Goal: Navigation & Orientation: Find specific page/section

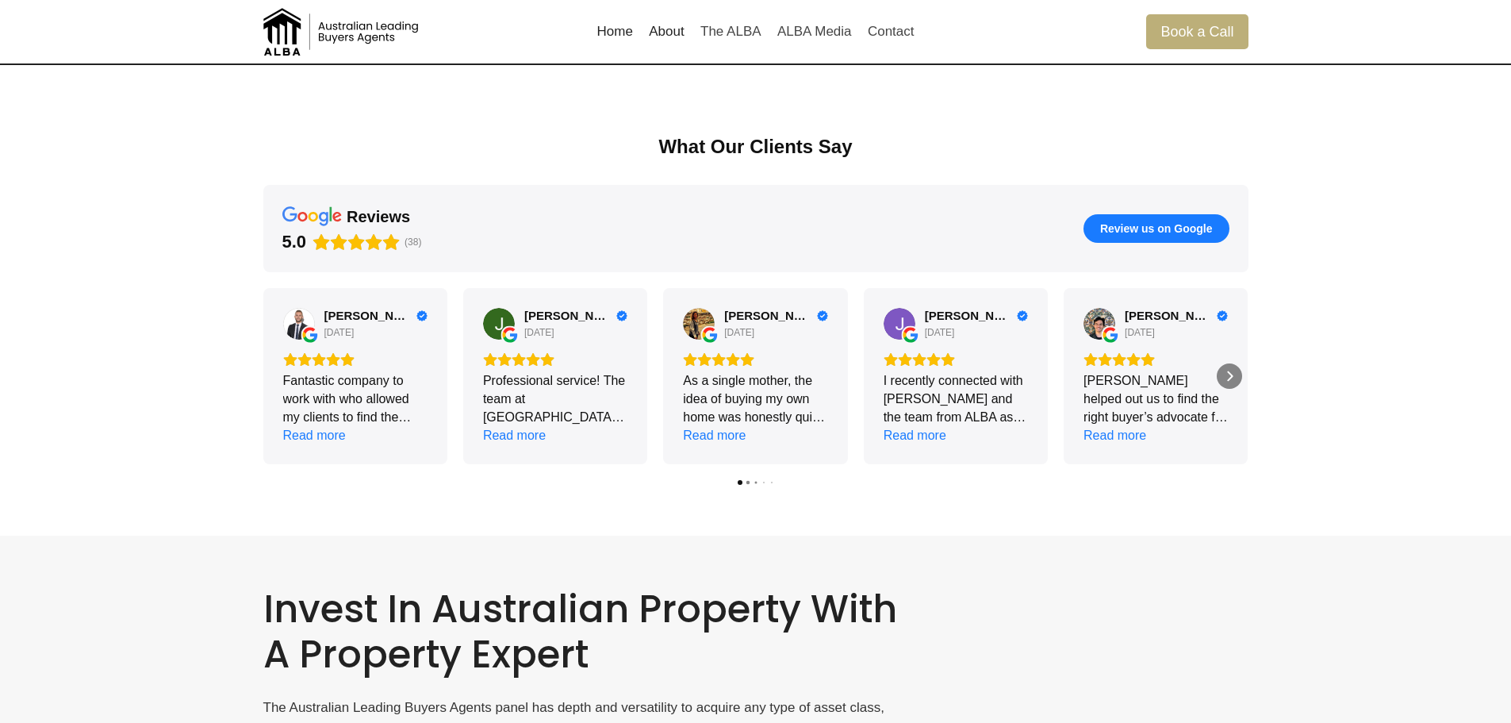
scroll to position [2140, 0]
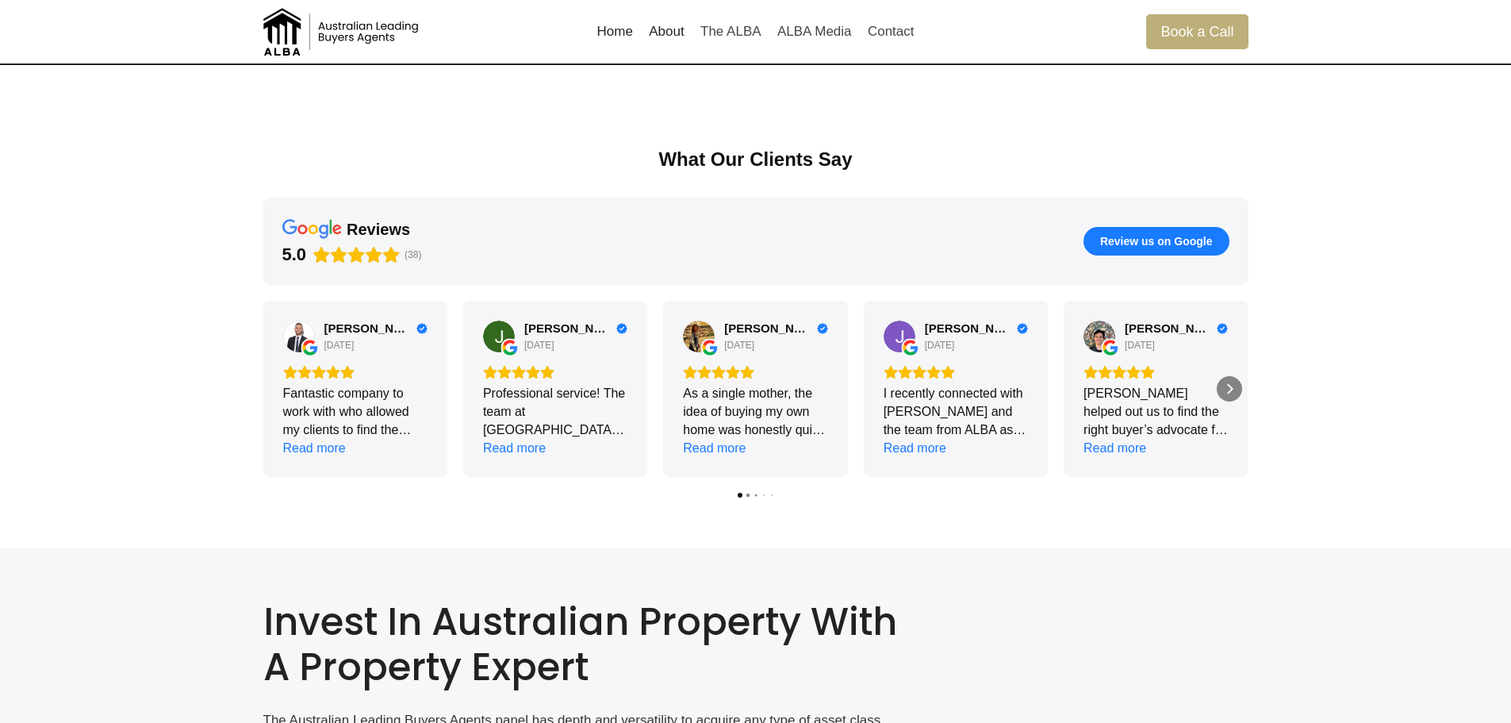
click at [746, 491] on div "Alex Bongiorno 8 days ago Fantastic company to work with who allowed my clients…" at bounding box center [755, 399] width 985 height 197
click at [1232, 391] on icon "Next" at bounding box center [1229, 388] width 13 height 13
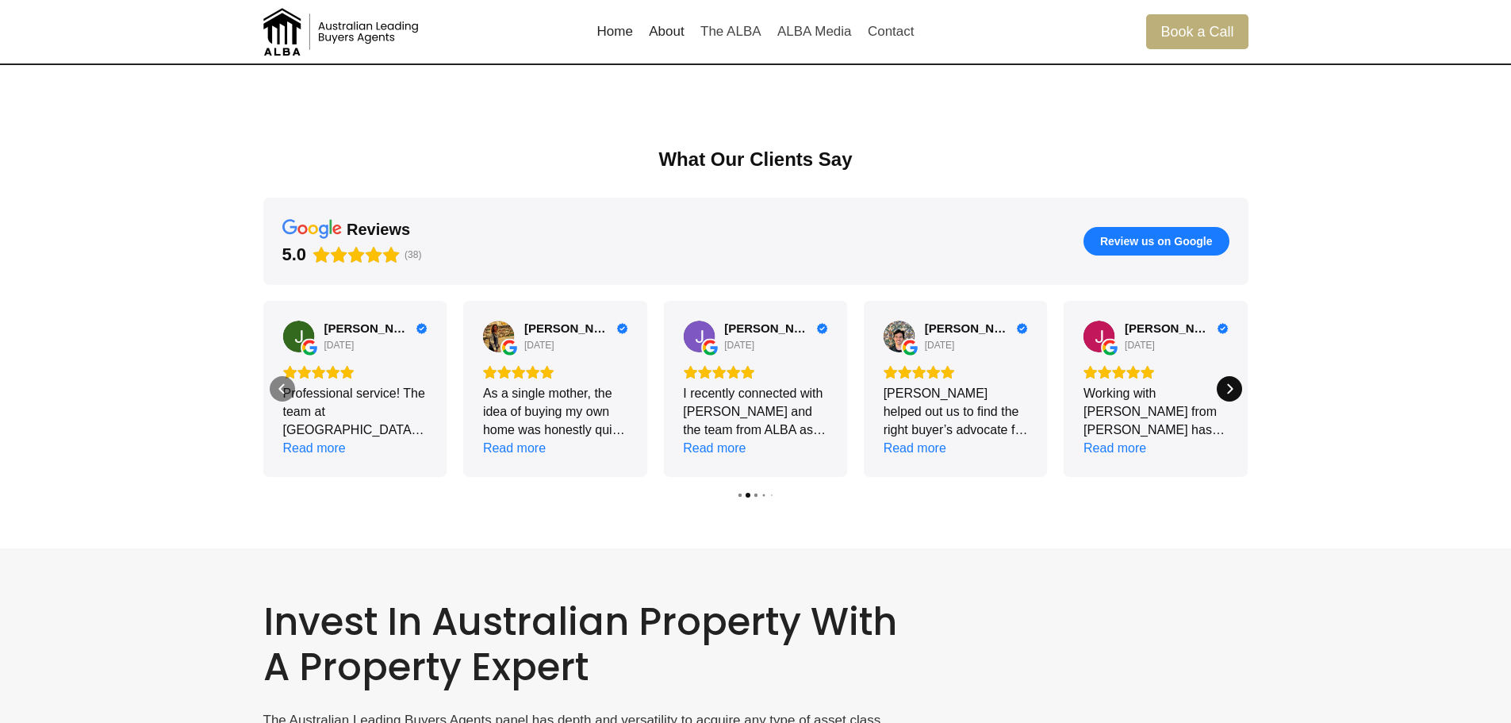
click at [1232, 391] on icon "Next" at bounding box center [1229, 388] width 13 height 13
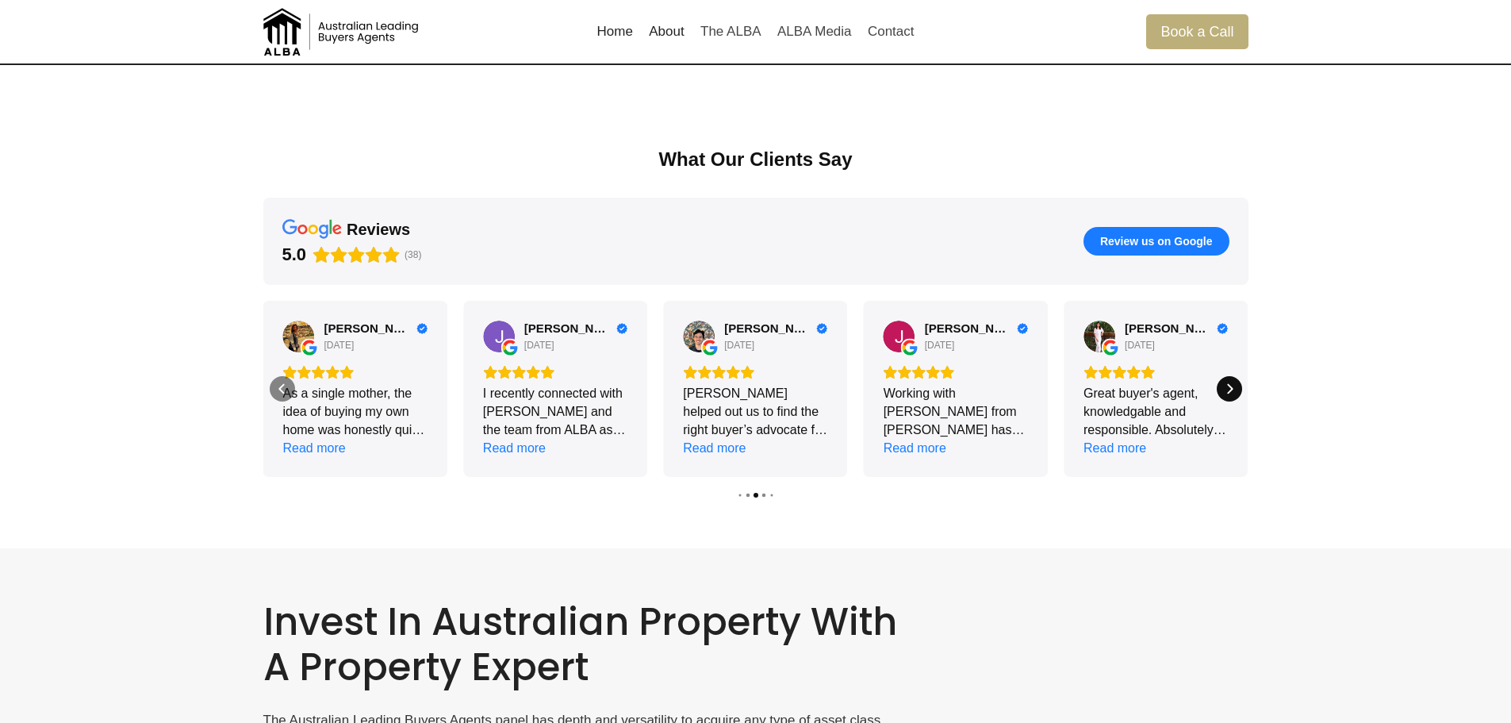
click at [1232, 391] on icon "Next" at bounding box center [1229, 388] width 13 height 13
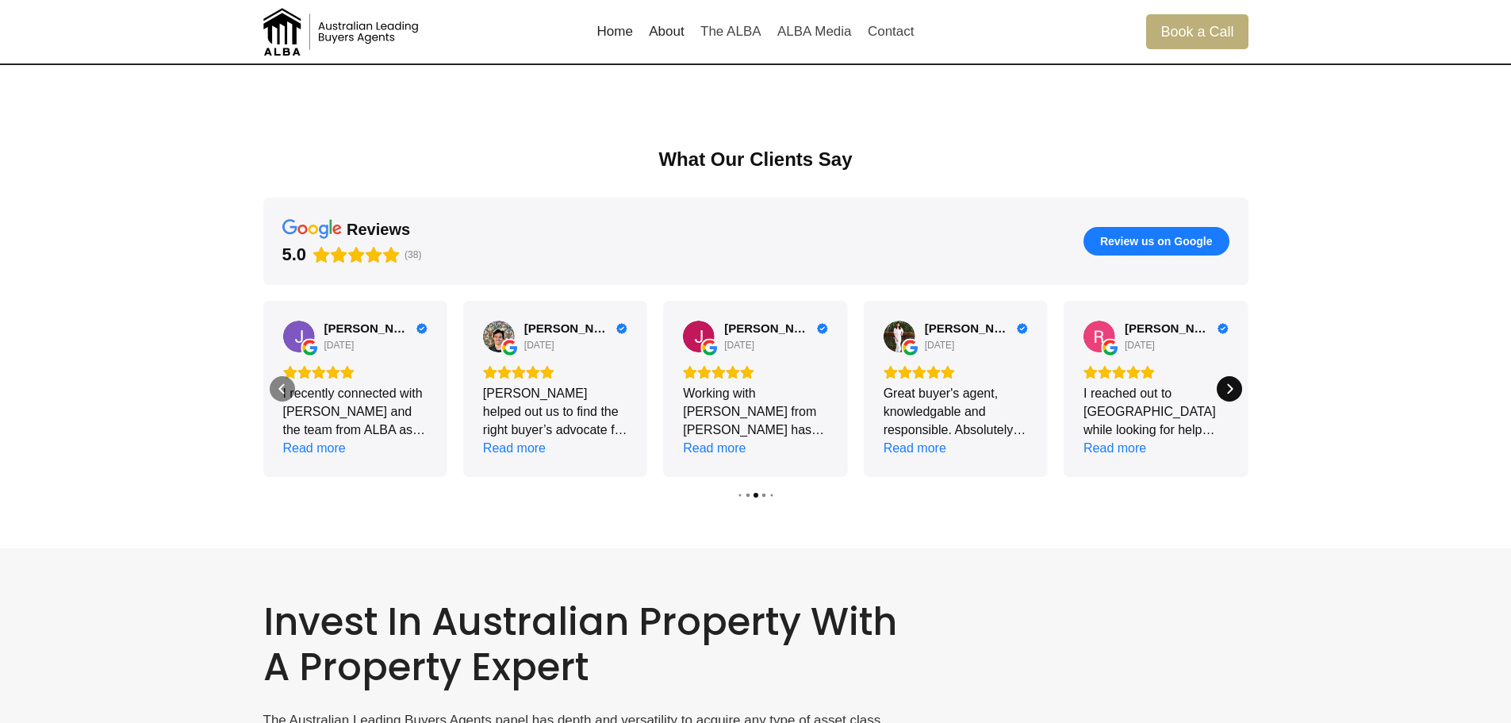
click at [1232, 391] on icon "Next" at bounding box center [1229, 388] width 13 height 13
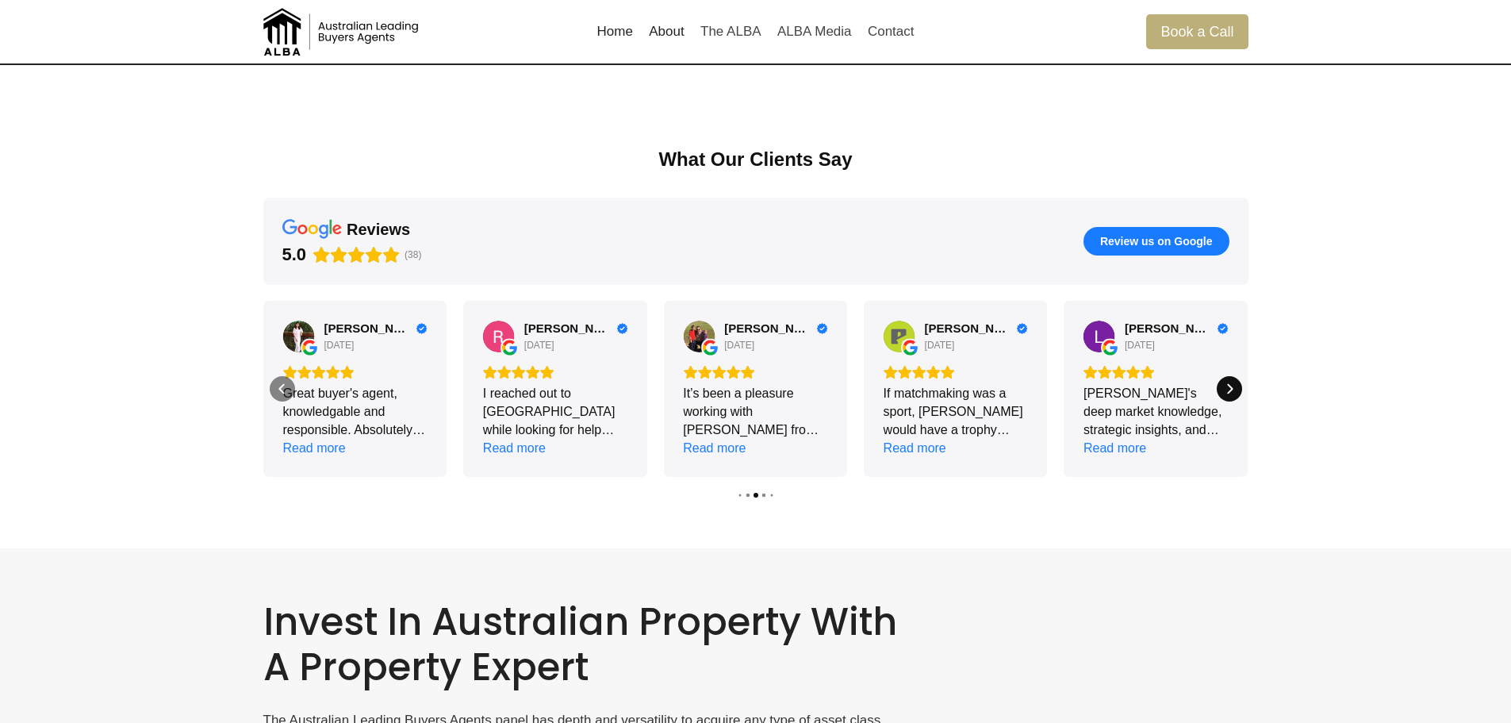
click at [1232, 391] on icon "Next" at bounding box center [1229, 388] width 13 height 13
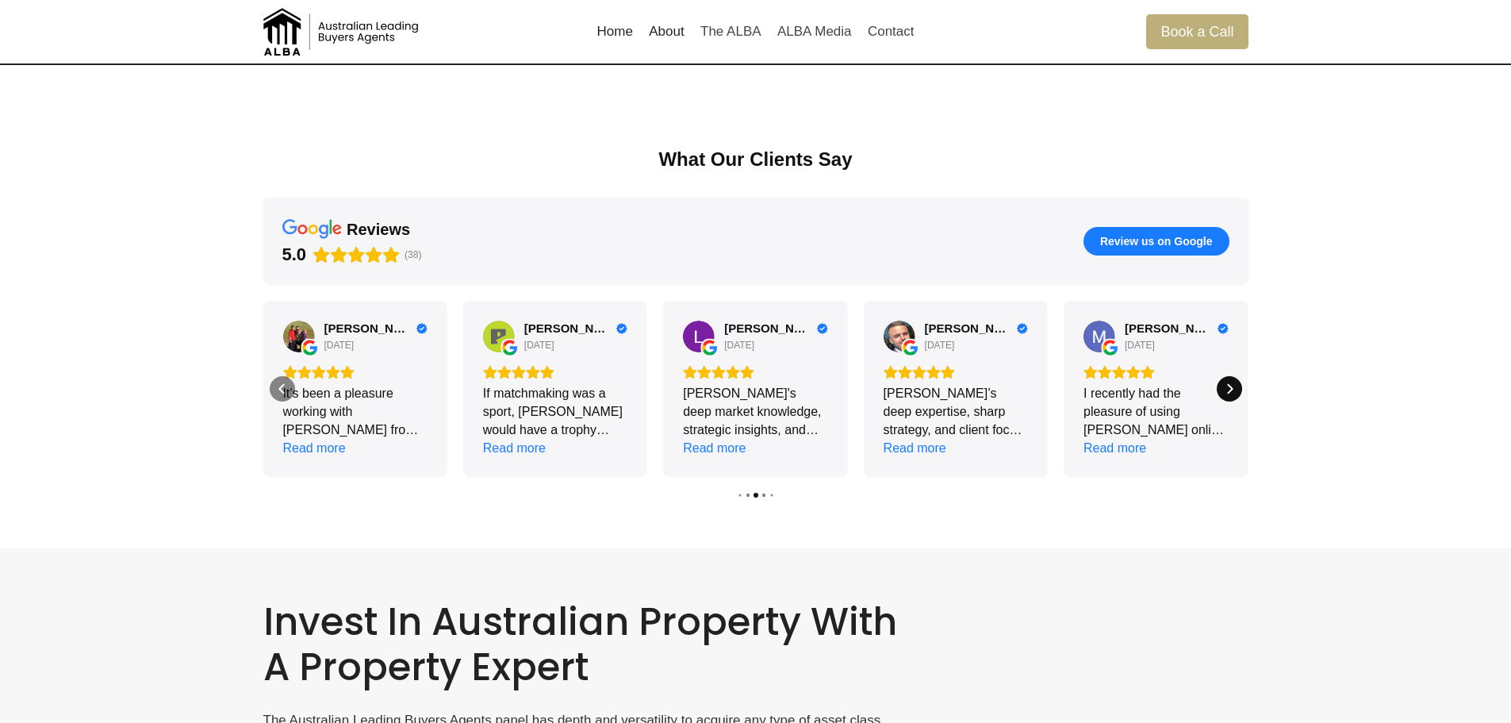
click at [1228, 390] on icon "Next" at bounding box center [1229, 388] width 13 height 13
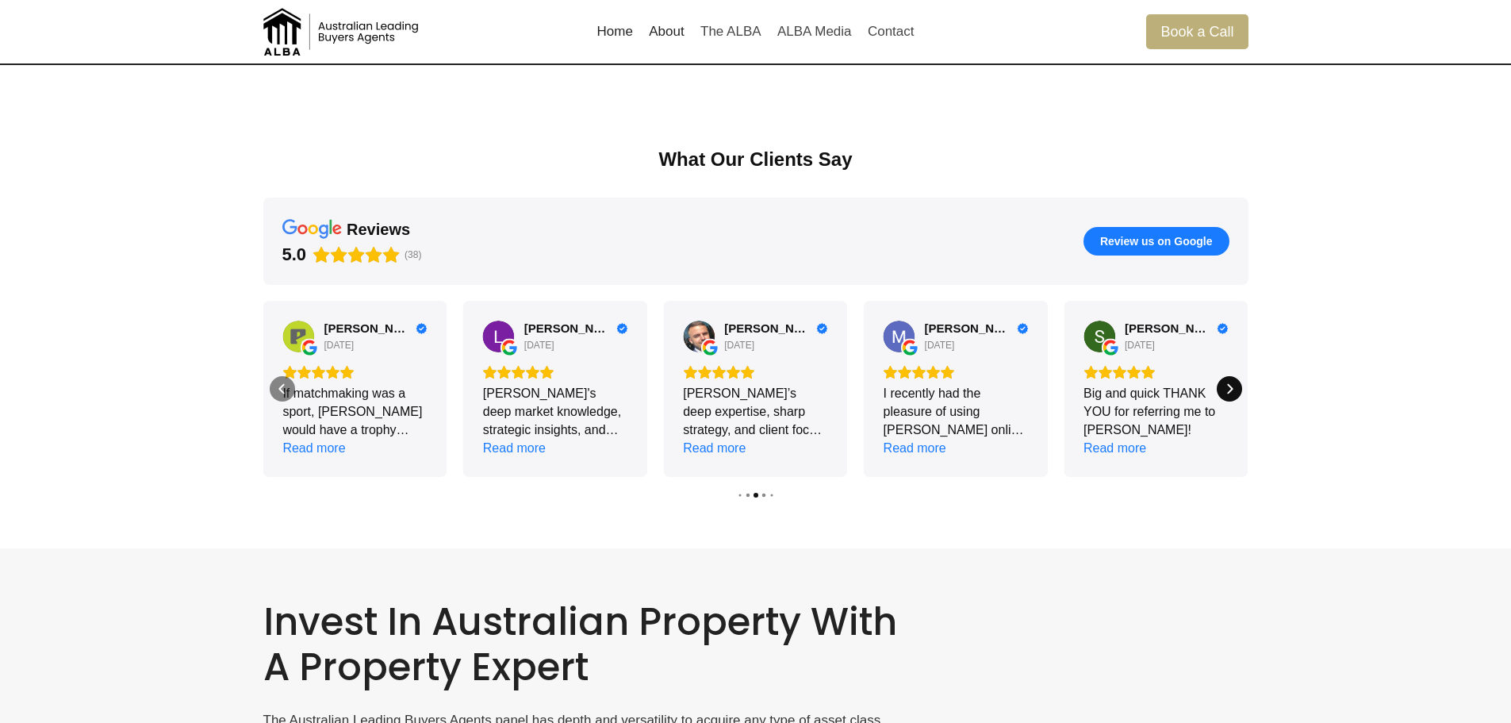
click at [1224, 389] on icon "Next" at bounding box center [1229, 388] width 13 height 13
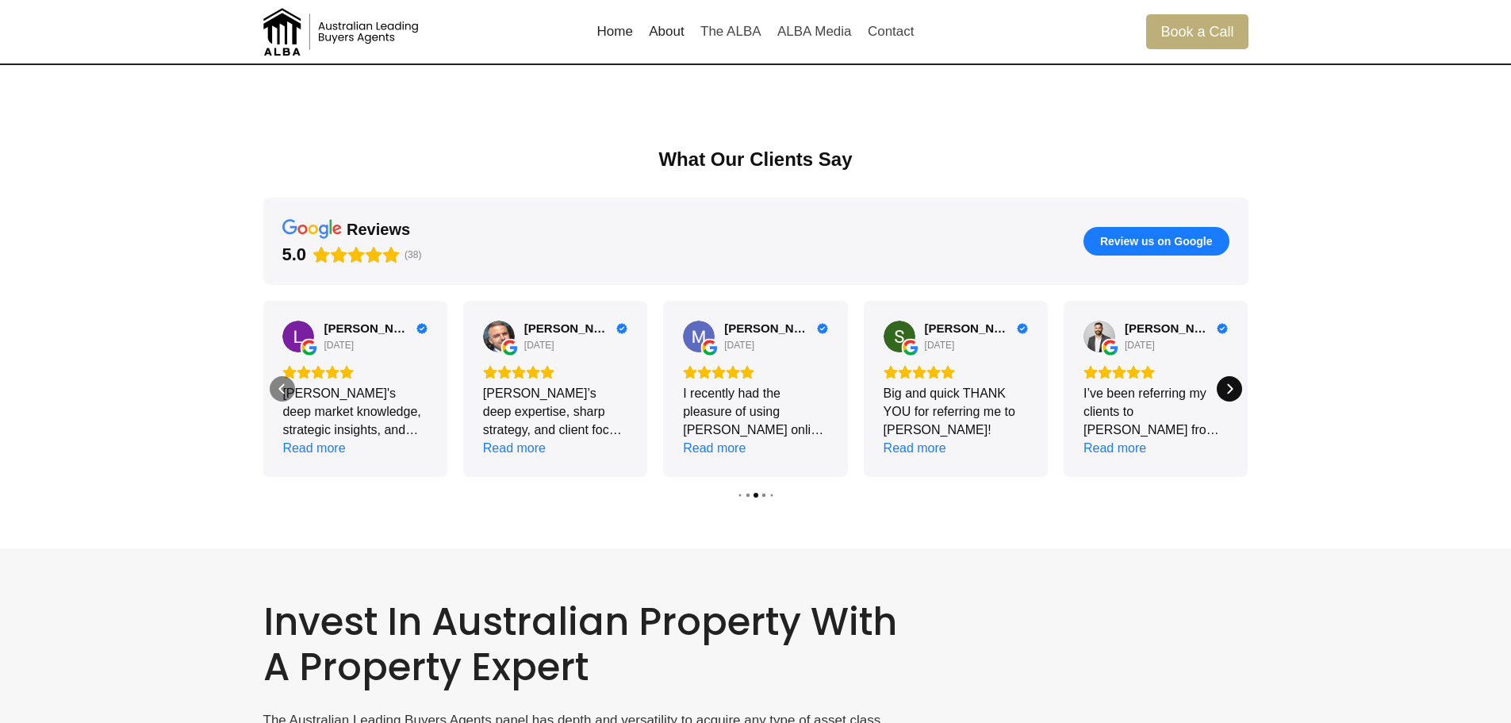
click at [1225, 389] on icon "Next" at bounding box center [1229, 388] width 13 height 13
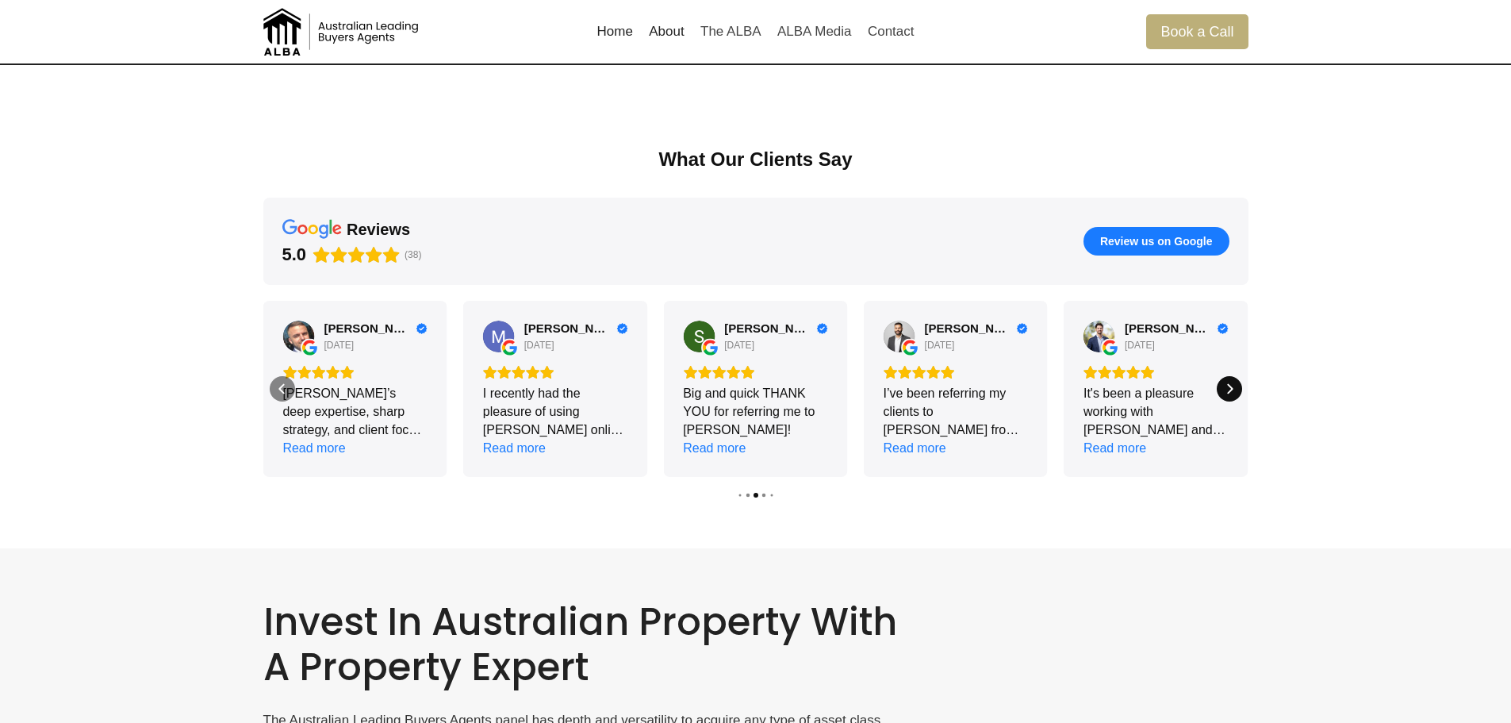
click at [1225, 389] on icon "Next" at bounding box center [1229, 388] width 13 height 13
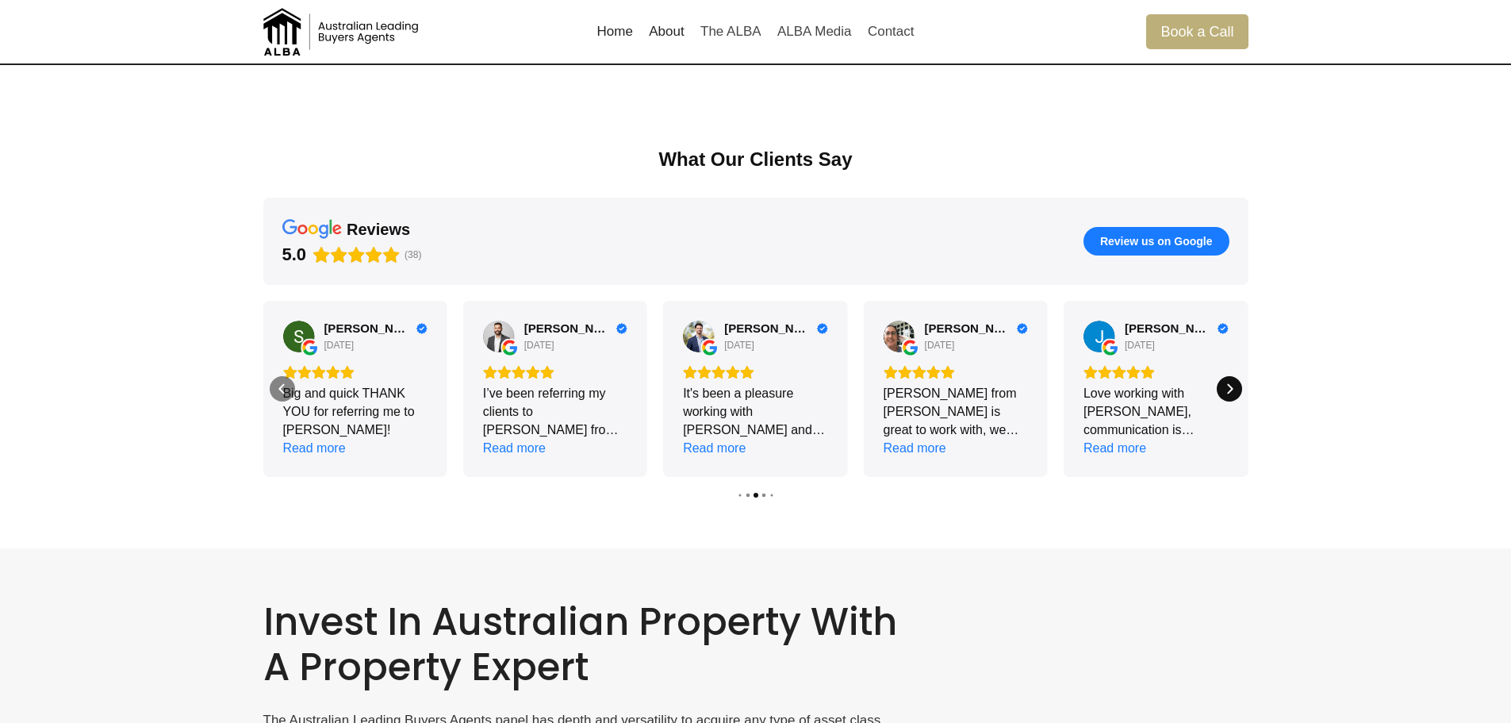
click at [1225, 389] on icon "Next" at bounding box center [1229, 388] width 13 height 13
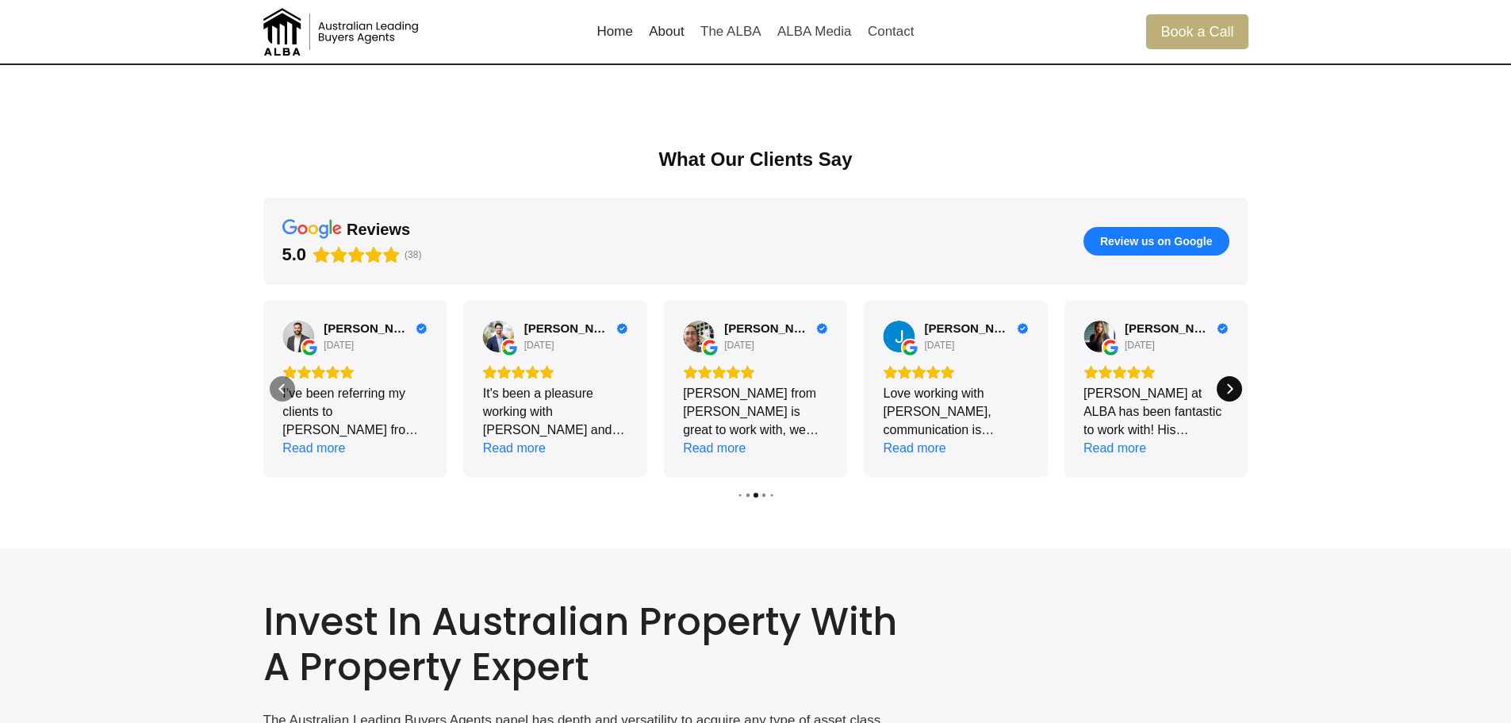
click at [1225, 389] on icon "Next" at bounding box center [1229, 388] width 13 height 13
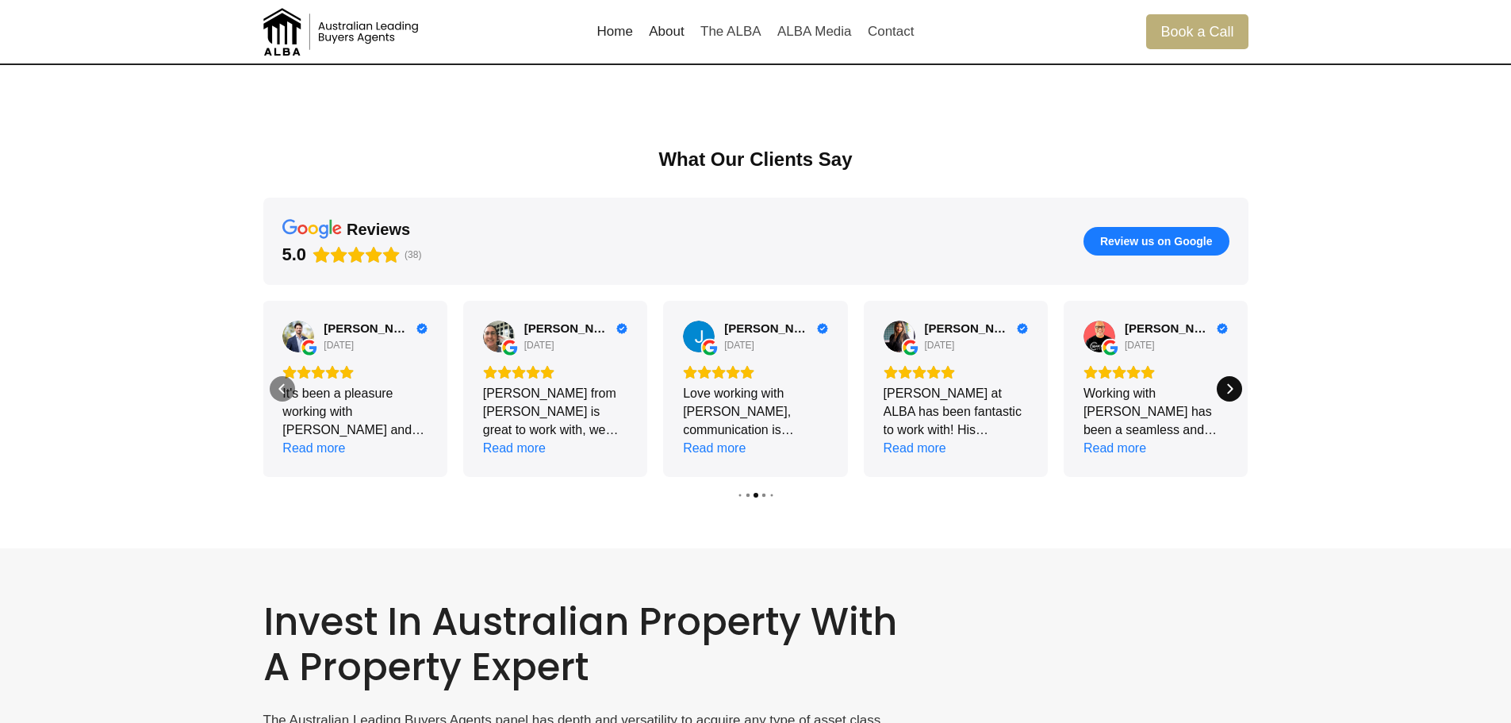
click at [1225, 389] on icon "Next" at bounding box center [1229, 388] width 13 height 13
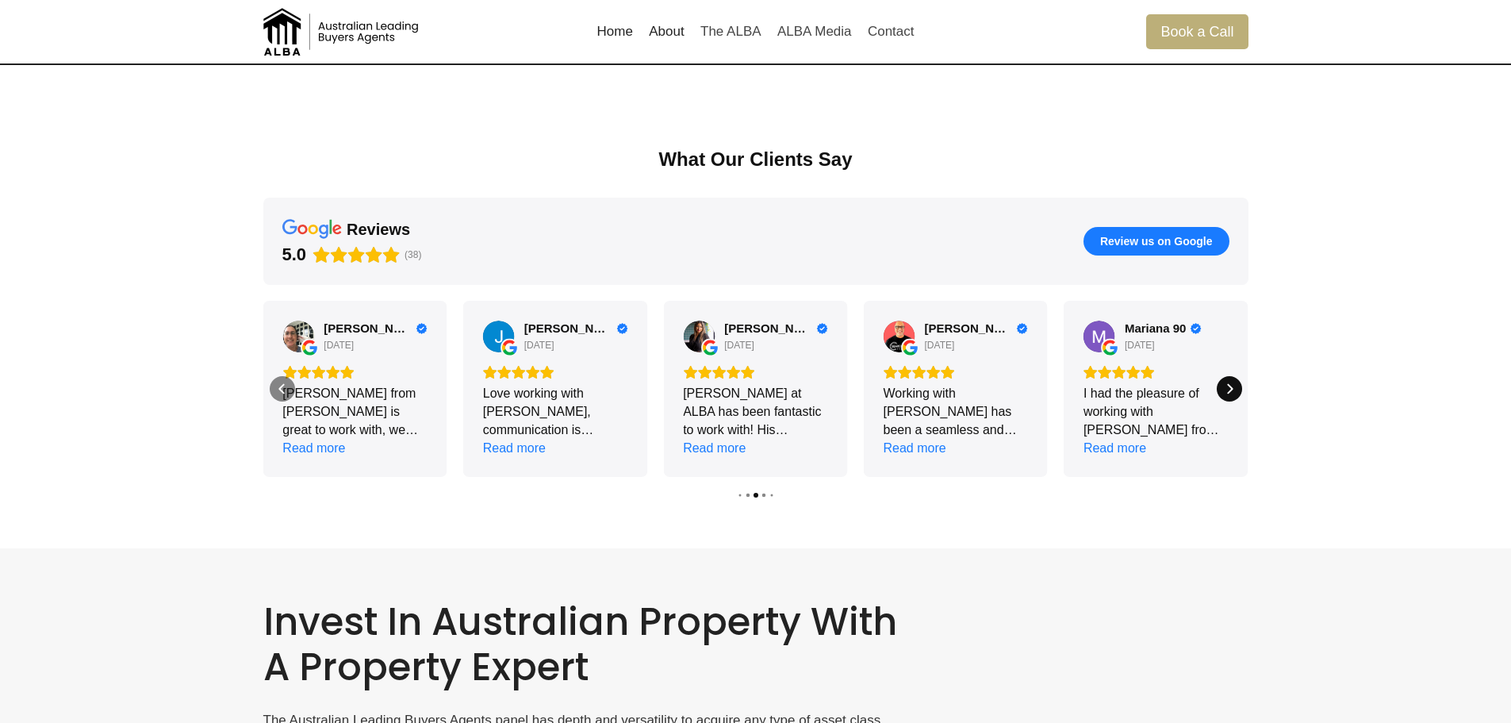
click at [1225, 389] on icon "Next" at bounding box center [1229, 388] width 13 height 13
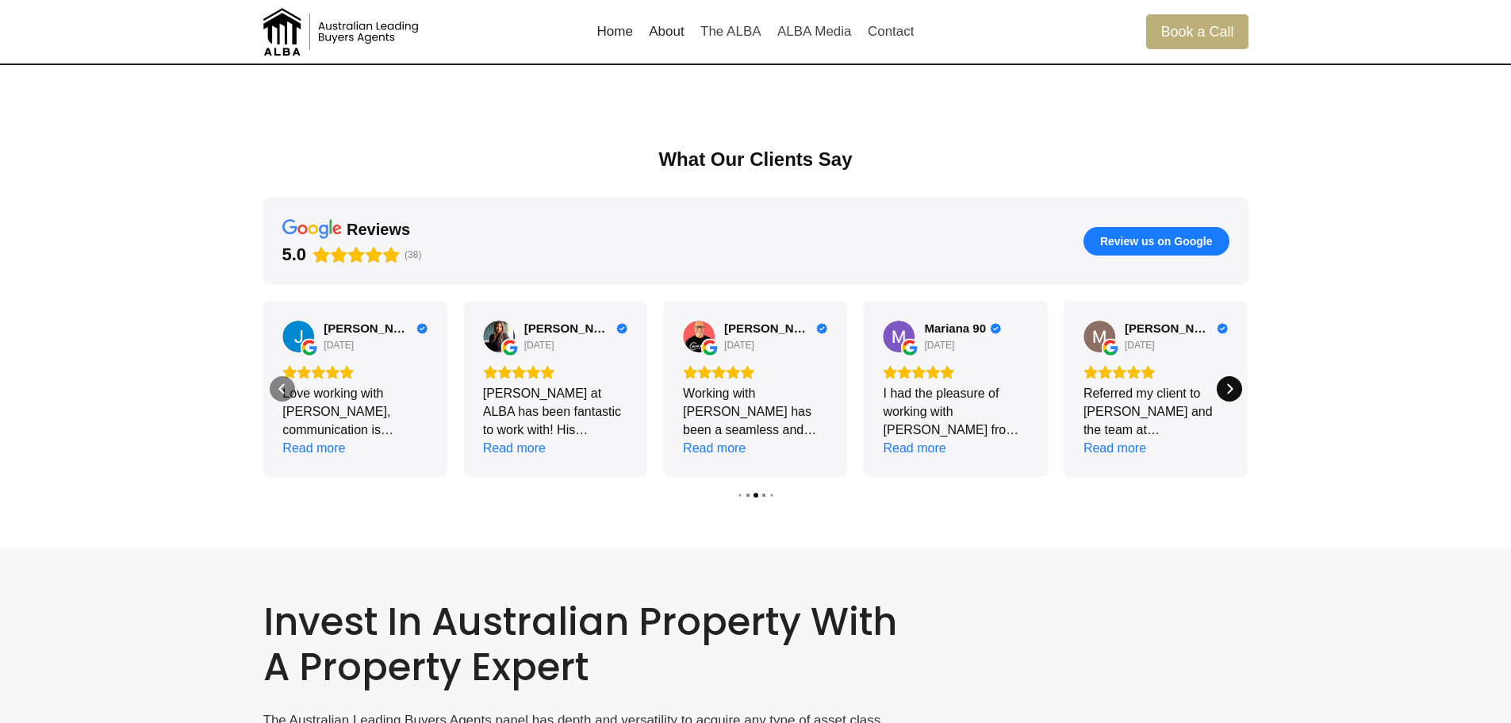
click at [1225, 389] on icon "Next" at bounding box center [1229, 388] width 13 height 13
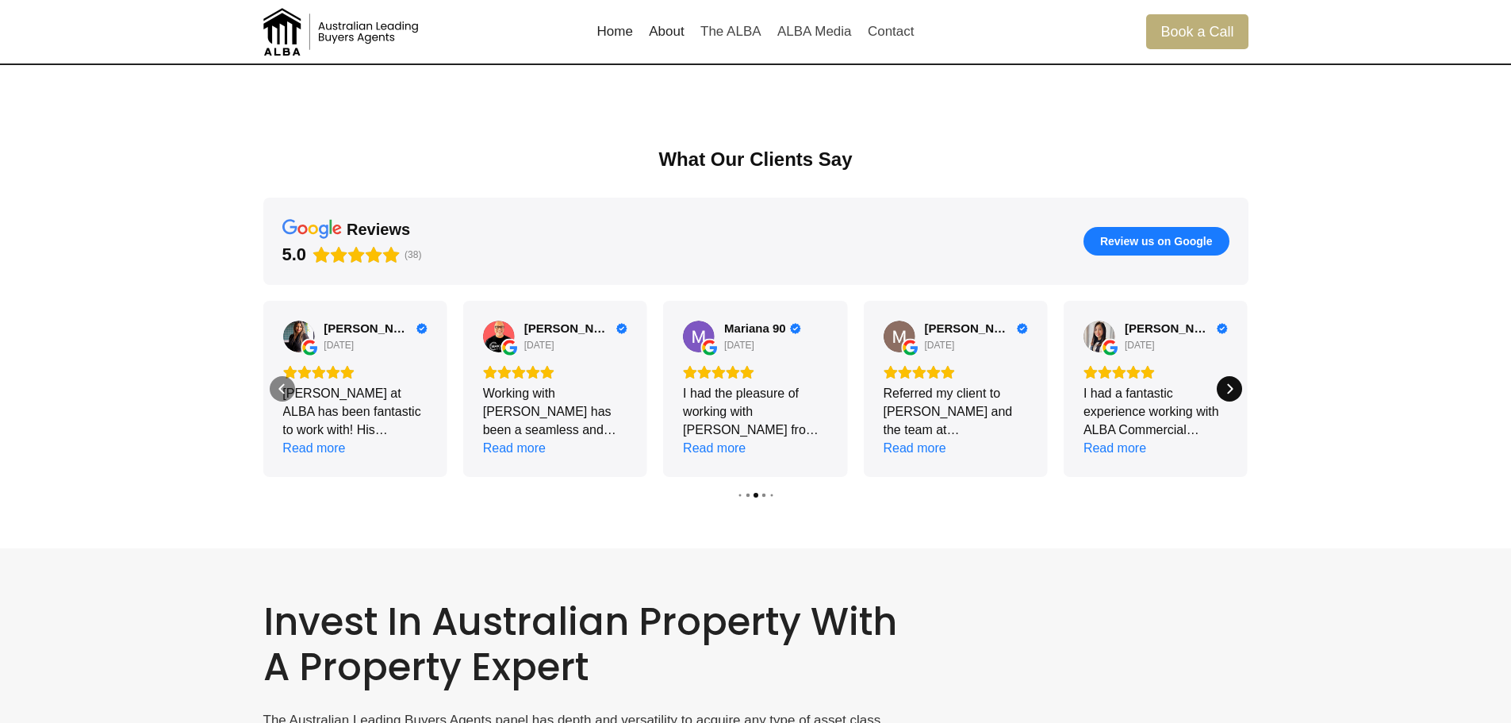
click at [1225, 389] on icon "Next" at bounding box center [1229, 388] width 13 height 13
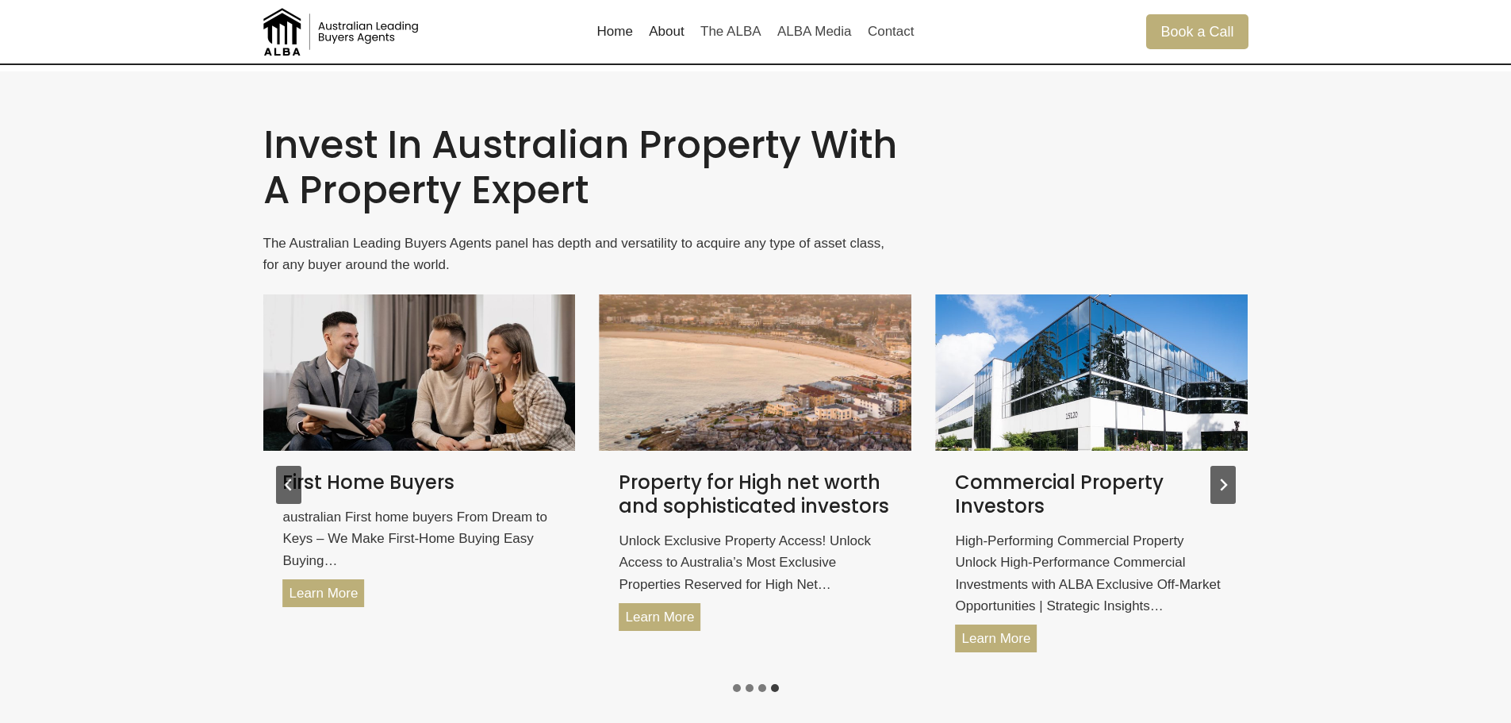
scroll to position [2616, 0]
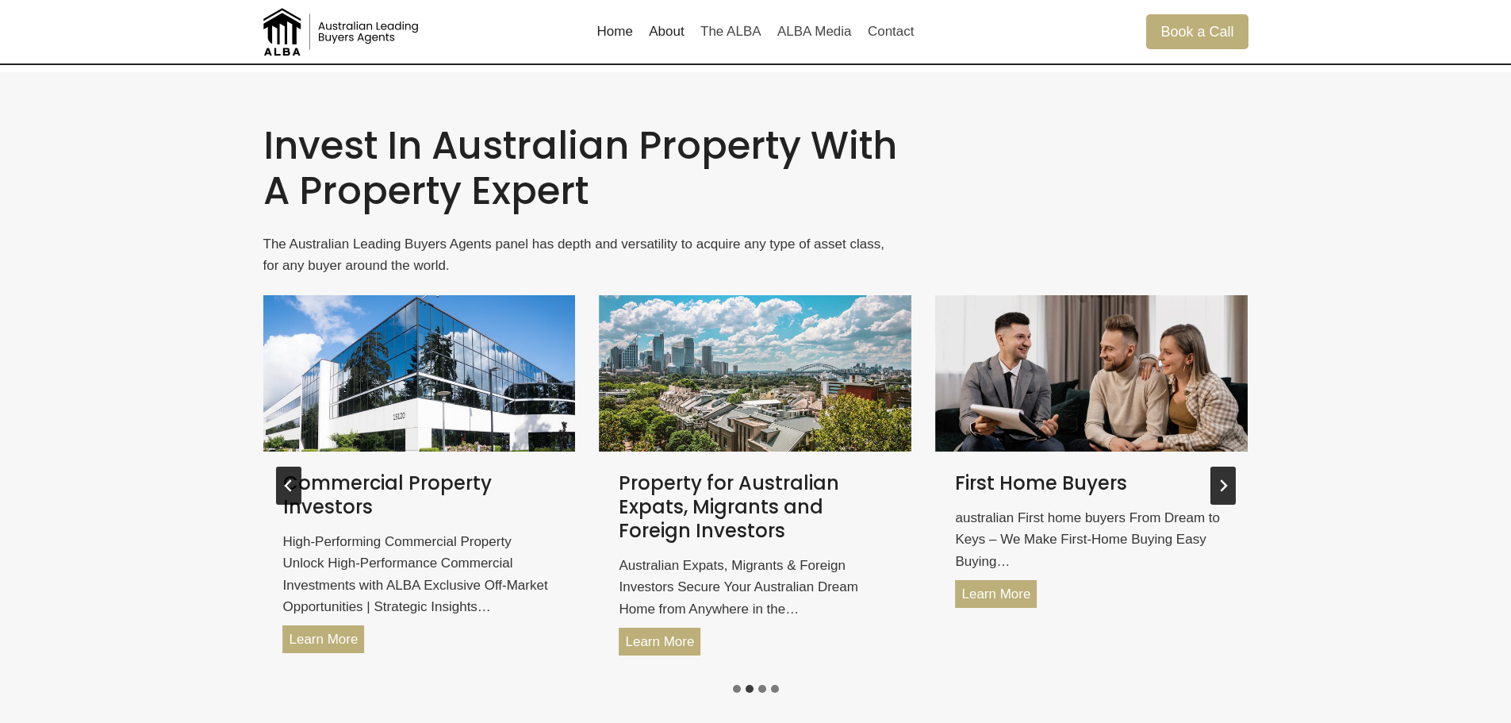
click at [1227, 481] on icon "Next slide" at bounding box center [1223, 485] width 13 height 13
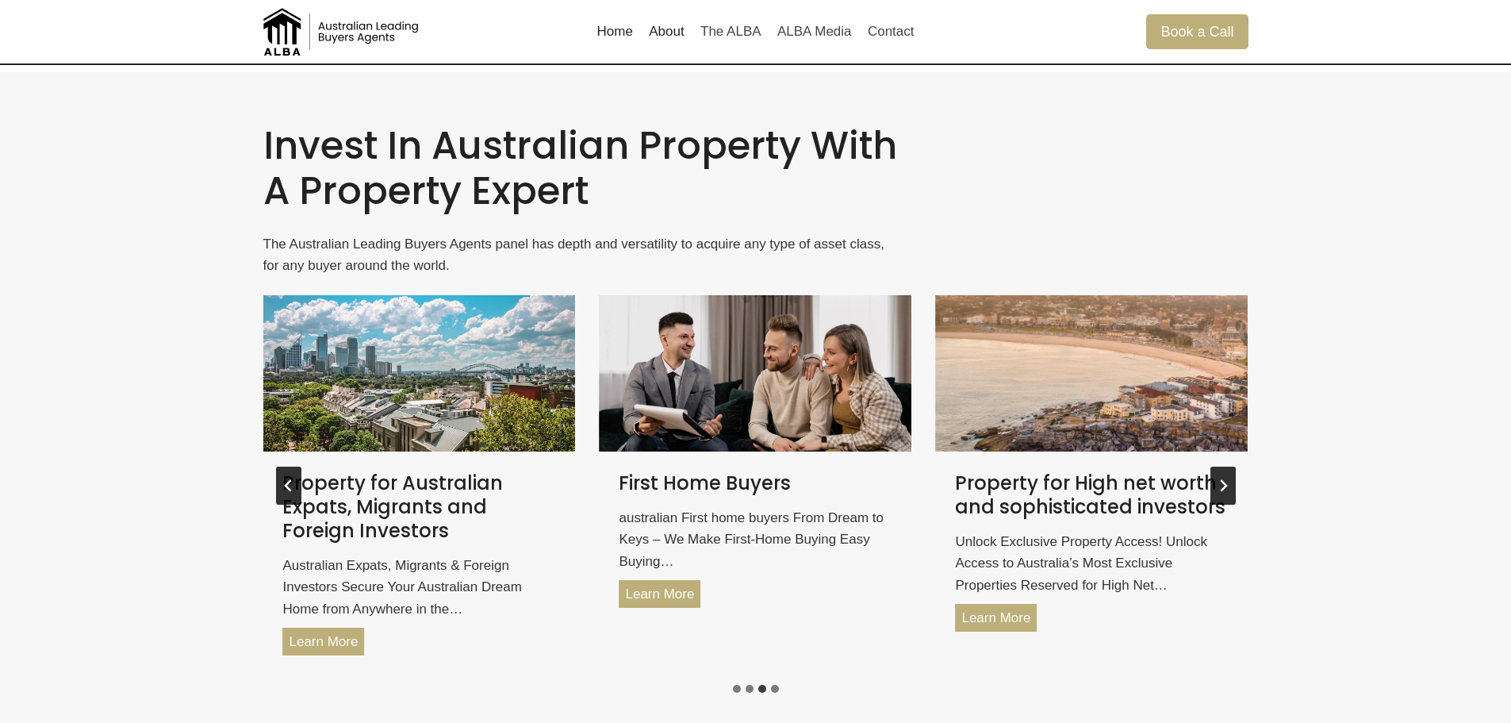
click at [1227, 481] on icon "Next slide" at bounding box center [1223, 485] width 13 height 13
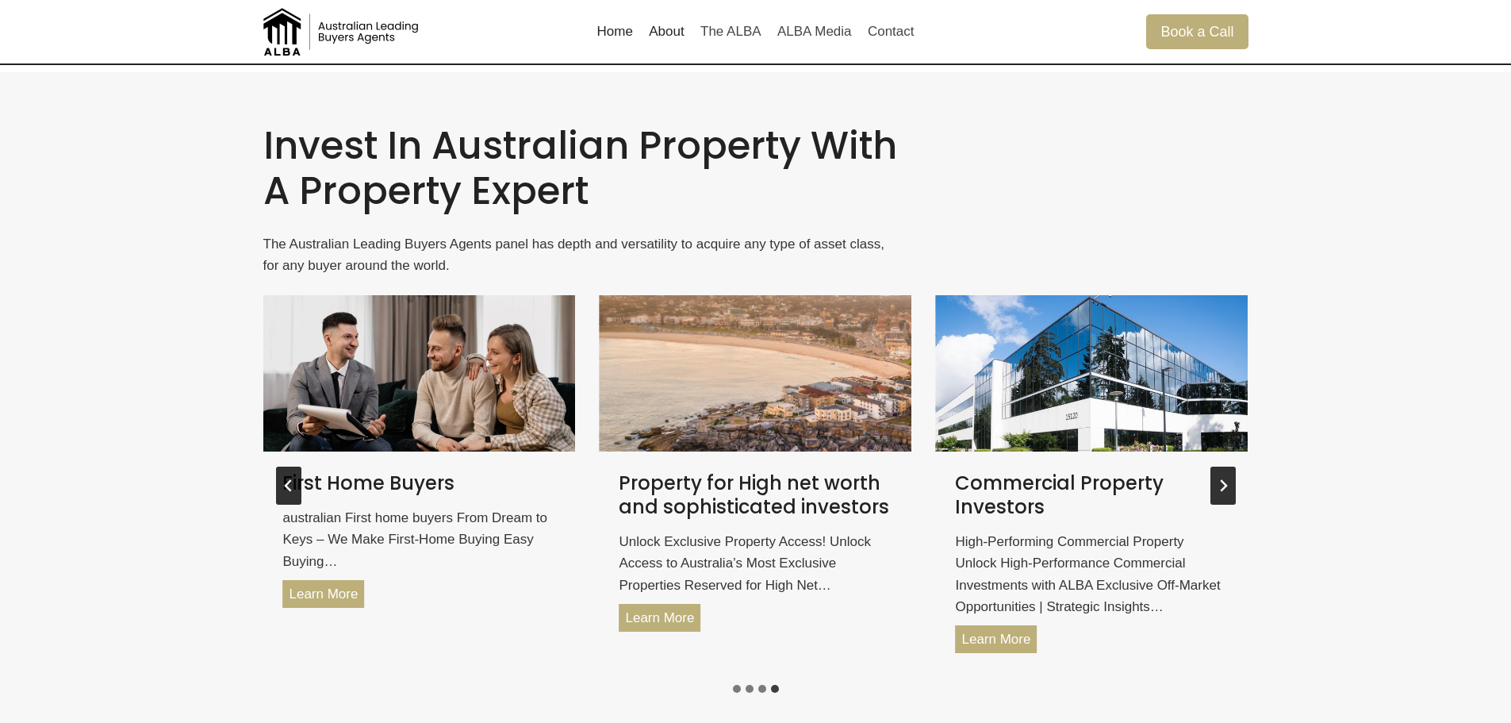
click at [1227, 481] on icon "Go to first slide" at bounding box center [1223, 485] width 13 height 13
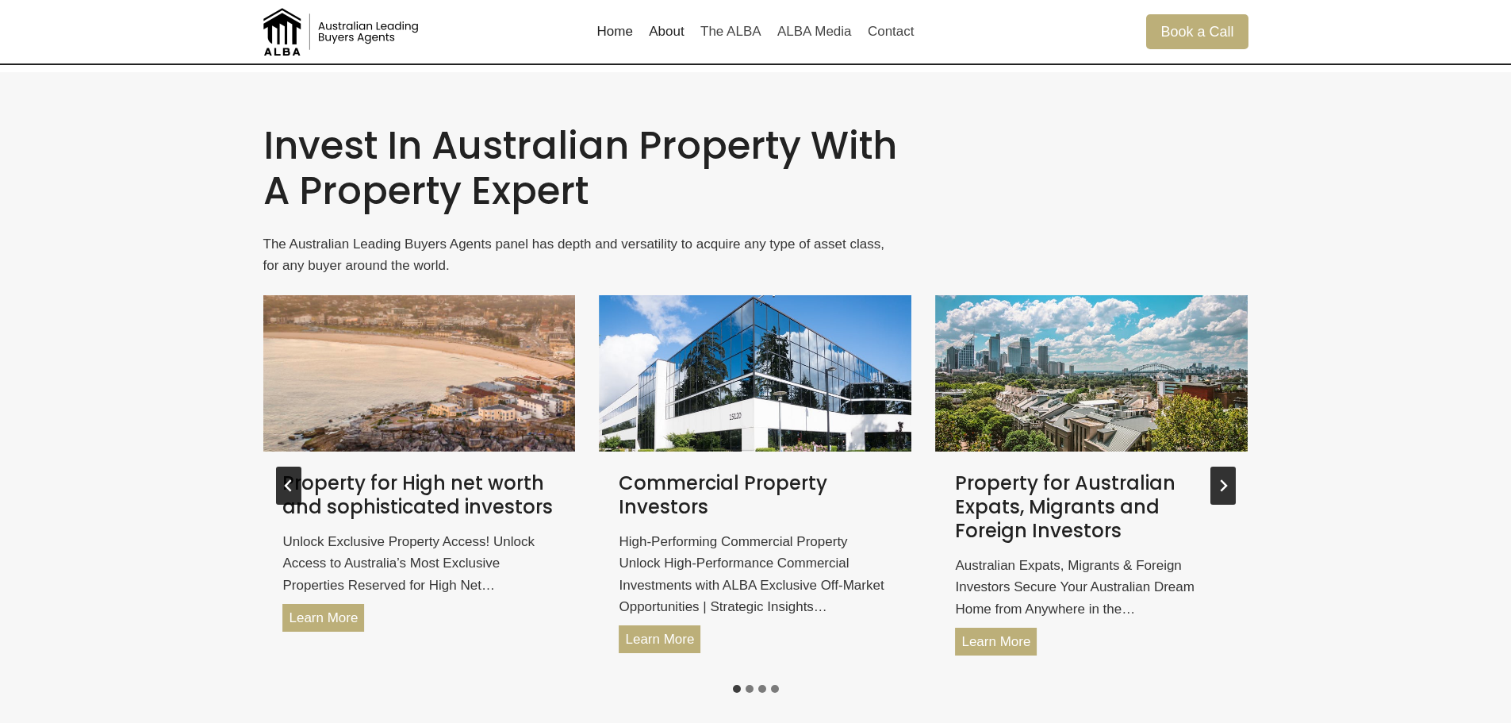
click at [1227, 481] on icon "Go to first slide" at bounding box center [1223, 485] width 13 height 13
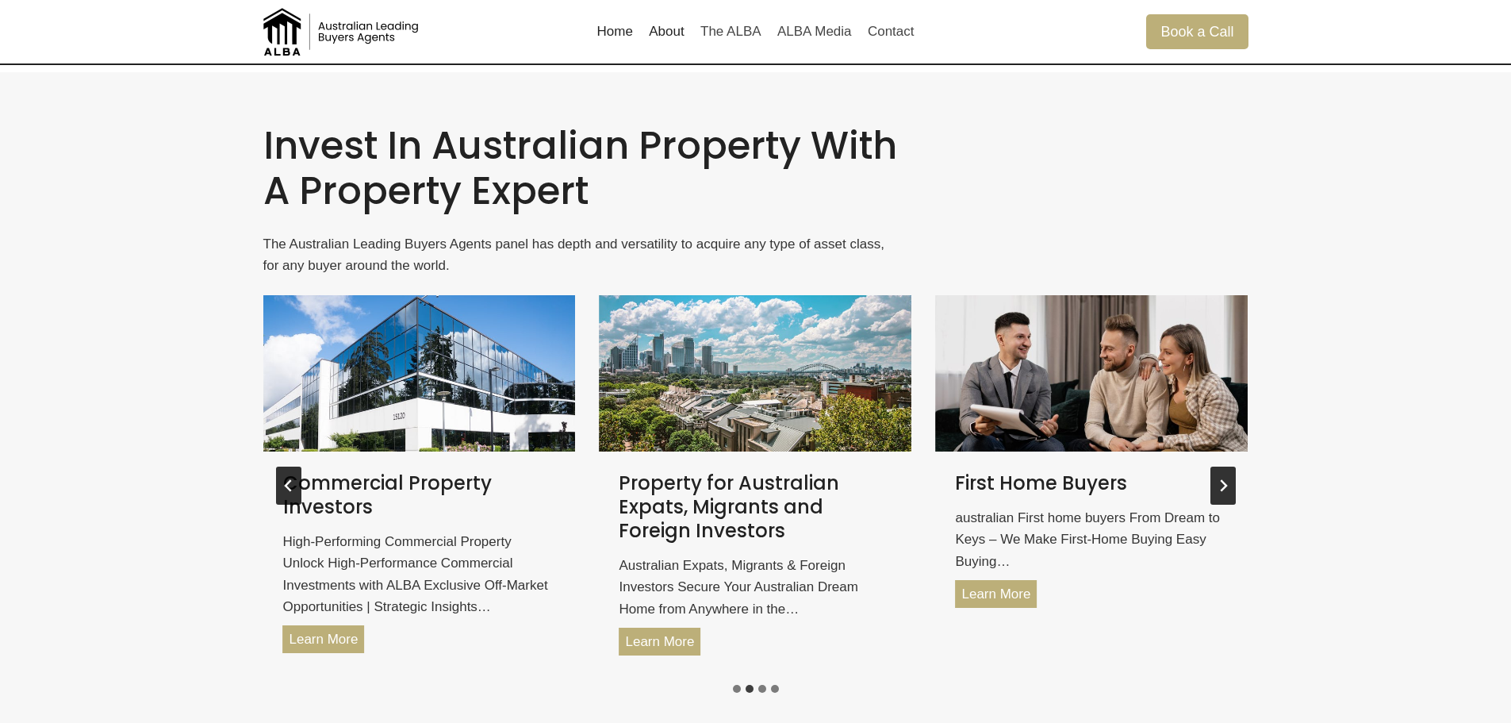
click at [1227, 481] on icon "Next slide" at bounding box center [1223, 485] width 13 height 13
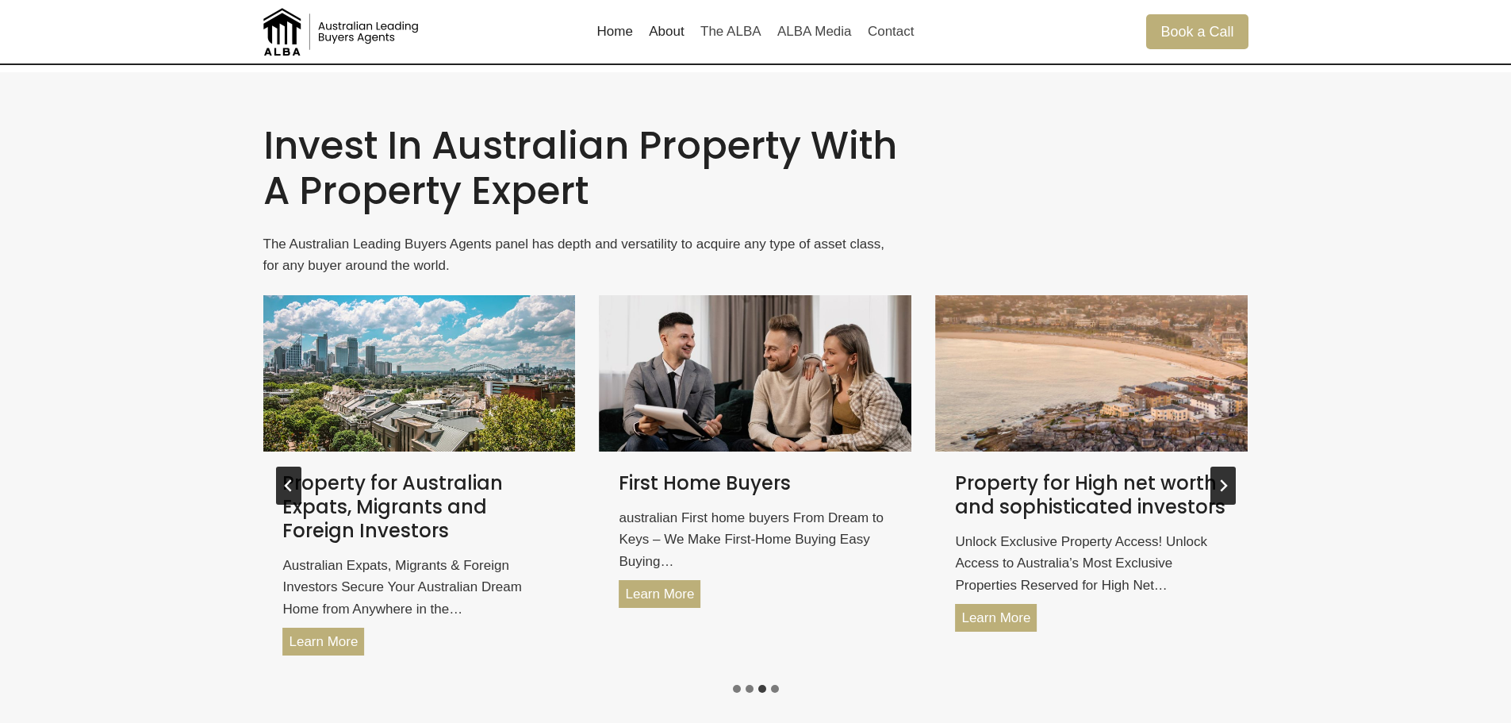
click at [1227, 481] on icon "Next slide" at bounding box center [1223, 485] width 13 height 13
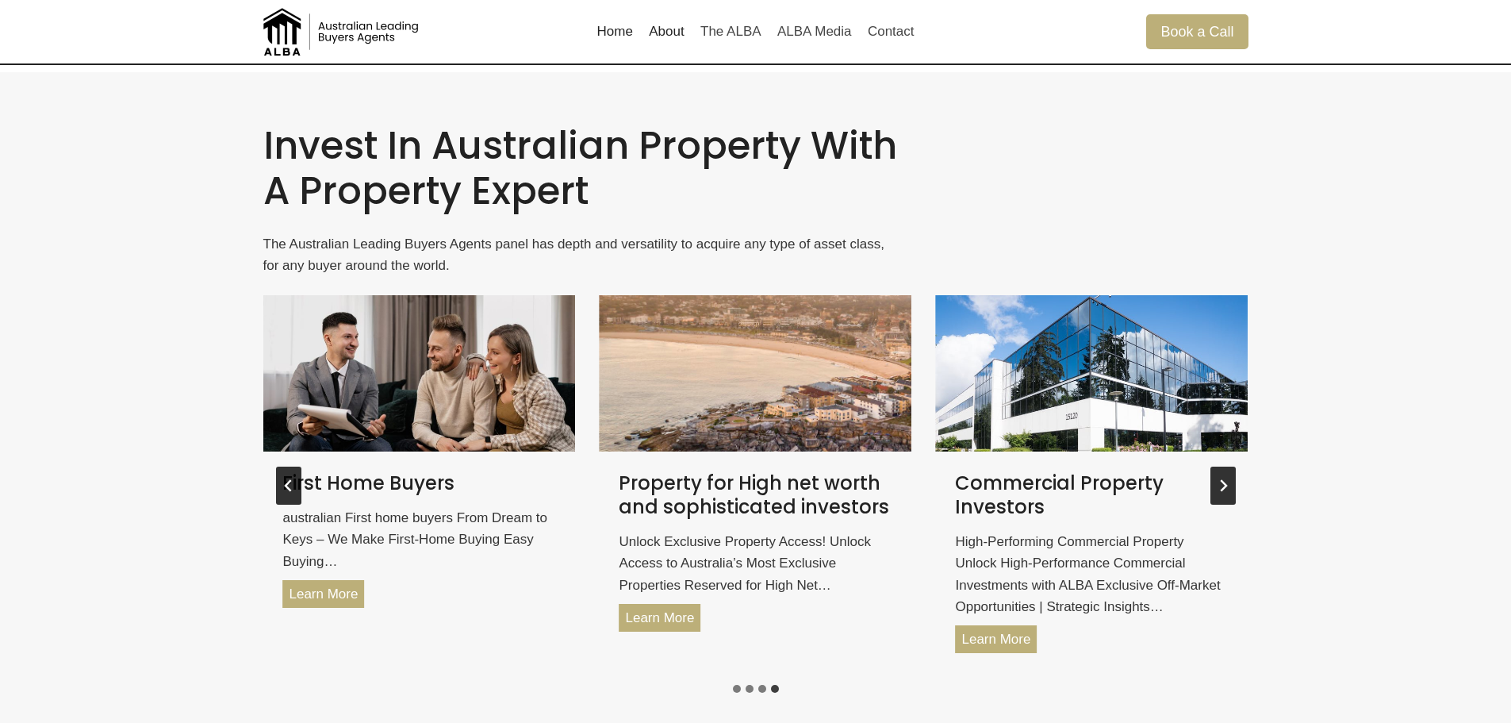
click at [1227, 481] on icon "Next slide" at bounding box center [1223, 485] width 13 height 13
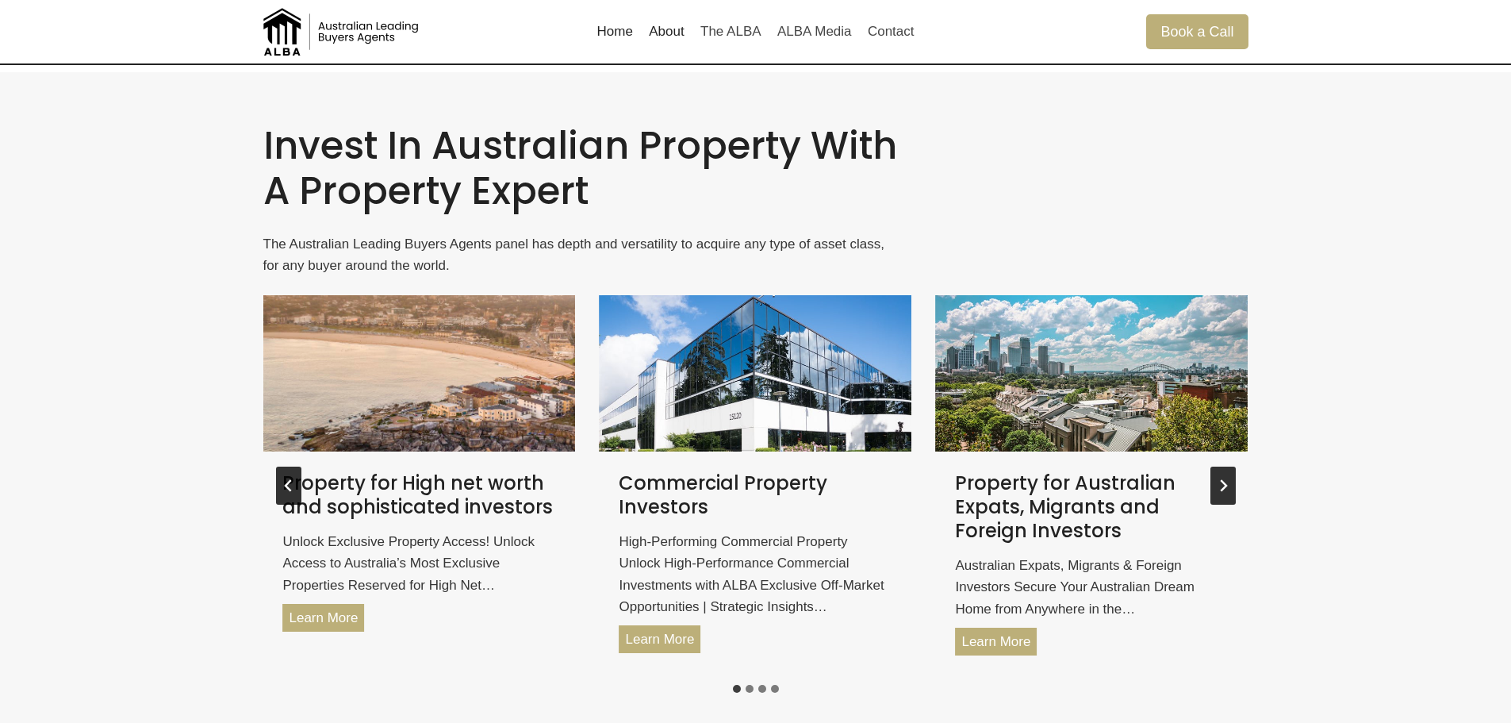
click at [1227, 481] on icon "Go to first slide" at bounding box center [1223, 485] width 13 height 13
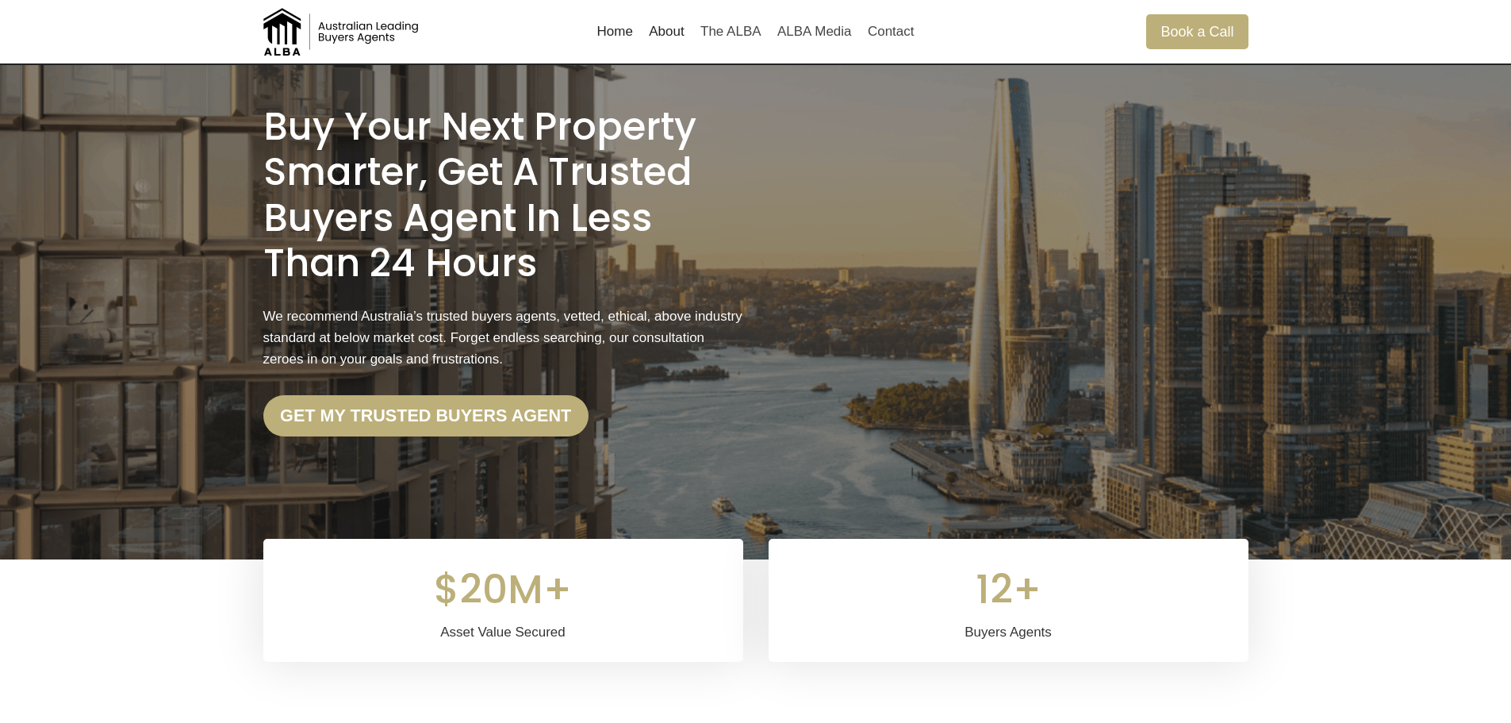
scroll to position [0, 0]
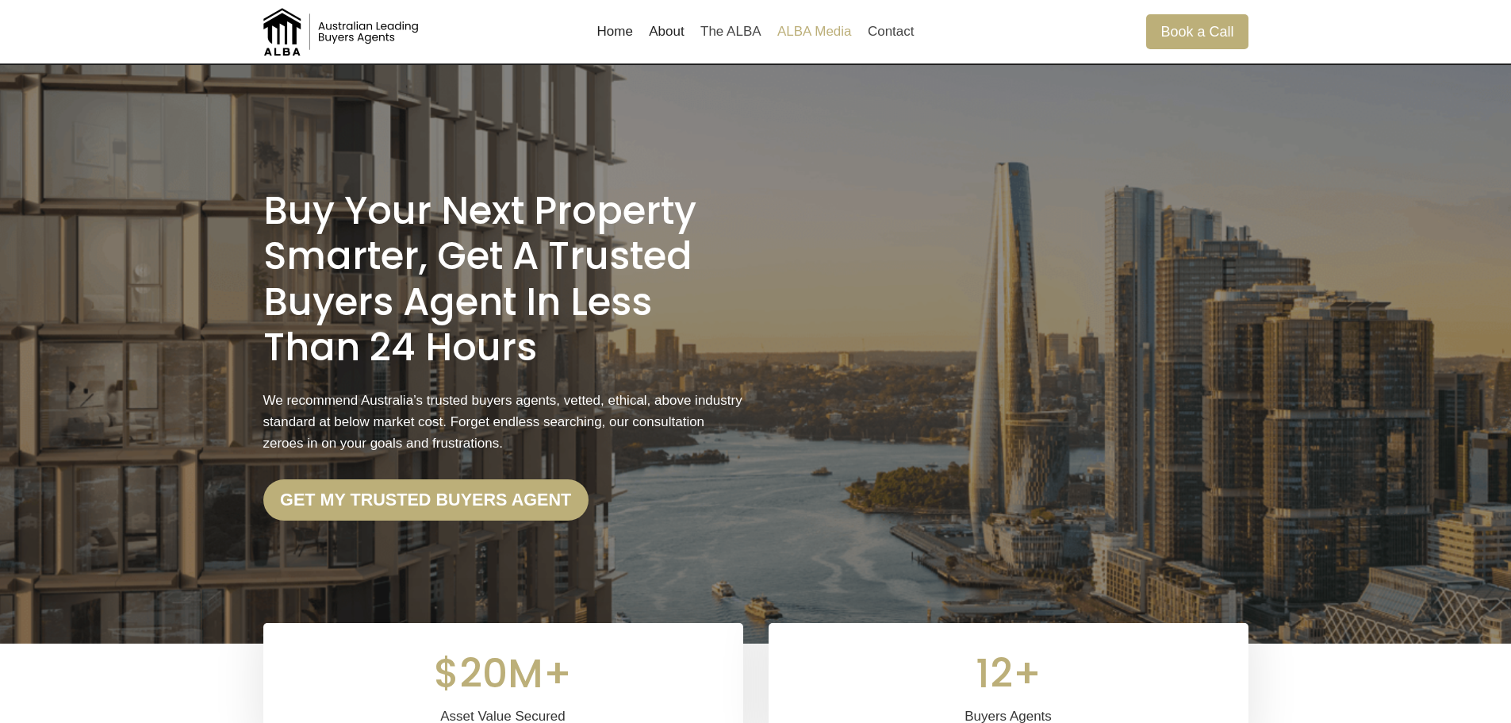
click at [815, 29] on link "ALBA Media" at bounding box center [814, 32] width 90 height 38
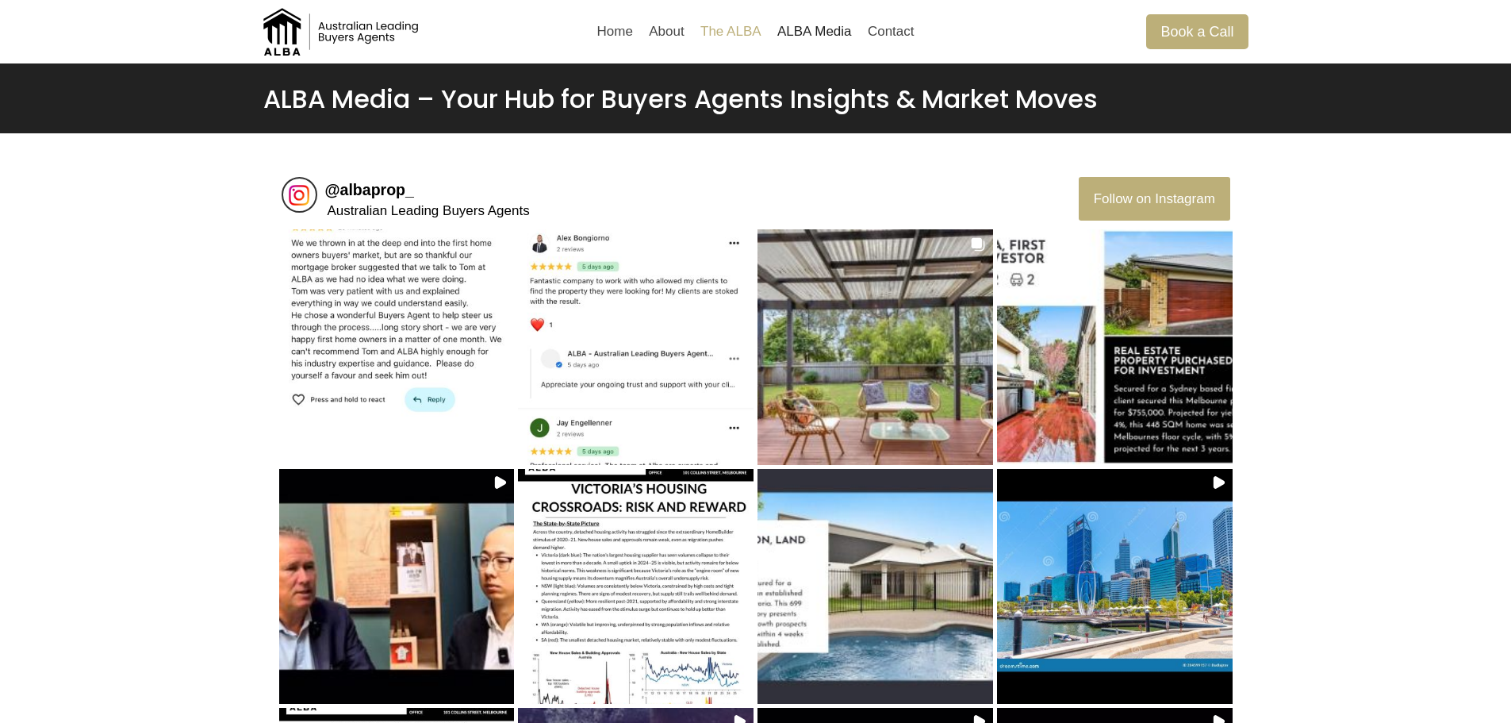
click at [736, 28] on link "The ALBA" at bounding box center [730, 32] width 77 height 38
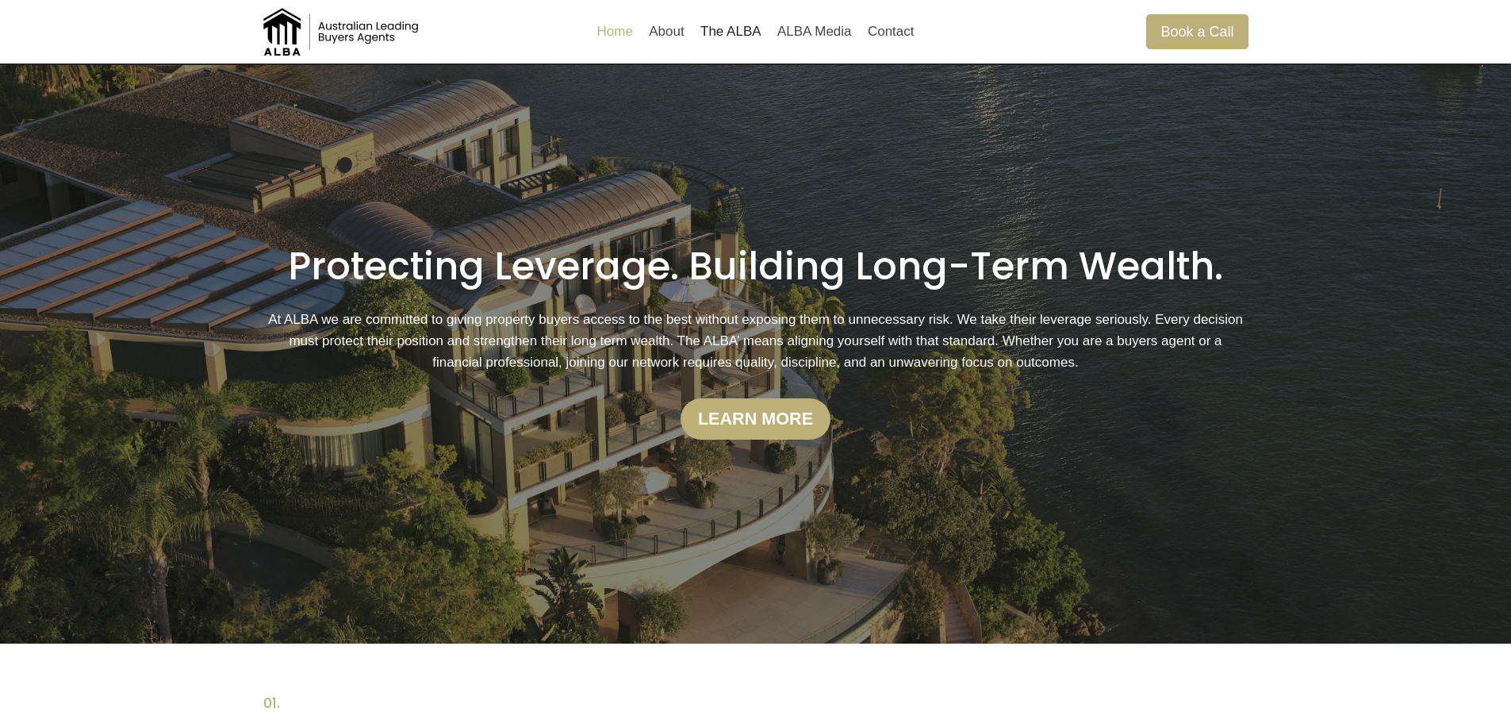
click at [610, 34] on link "Home" at bounding box center [615, 32] width 52 height 38
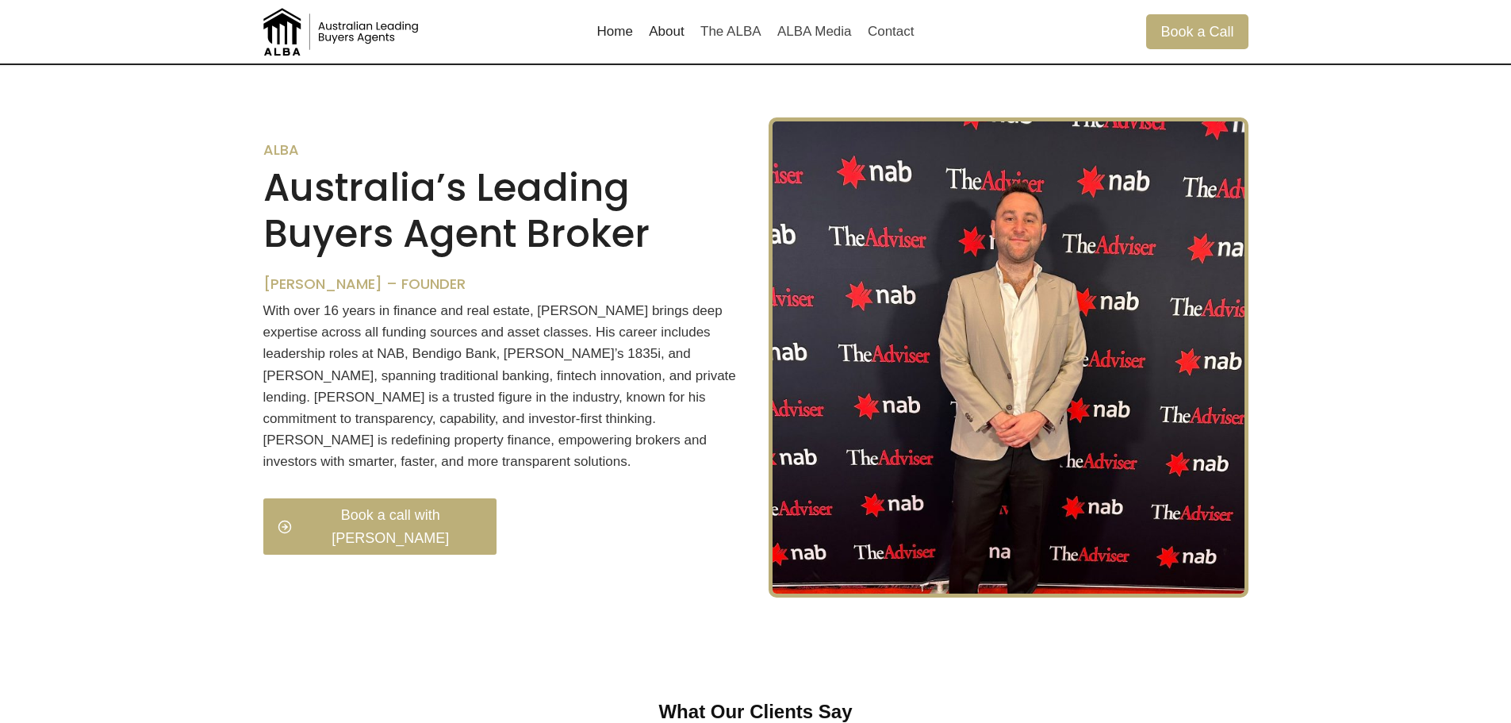
scroll to position [1274, 0]
